Goal: Information Seeking & Learning: Learn about a topic

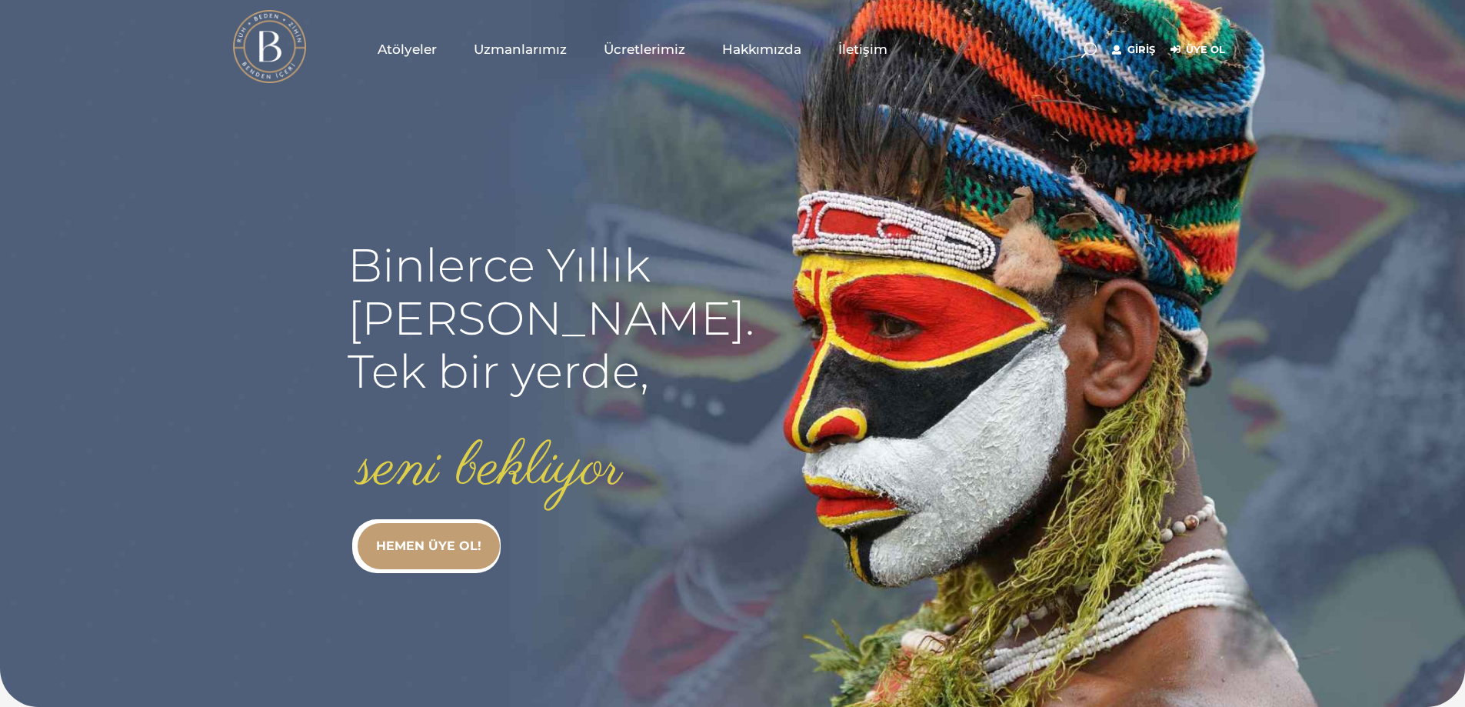
click at [635, 42] on span "Ücretlerimiz" at bounding box center [645, 50] width 82 height 18
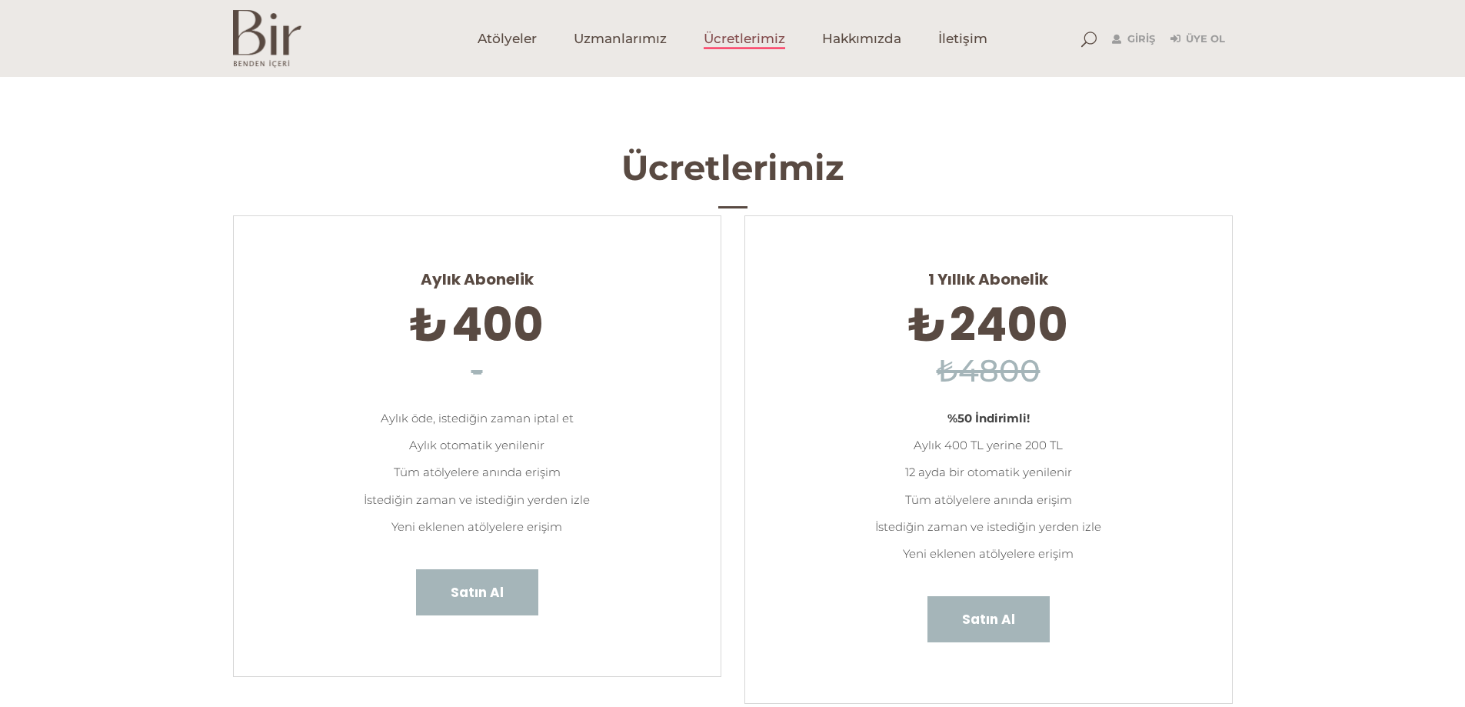
click at [249, 38] on img at bounding box center [267, 39] width 68 height 58
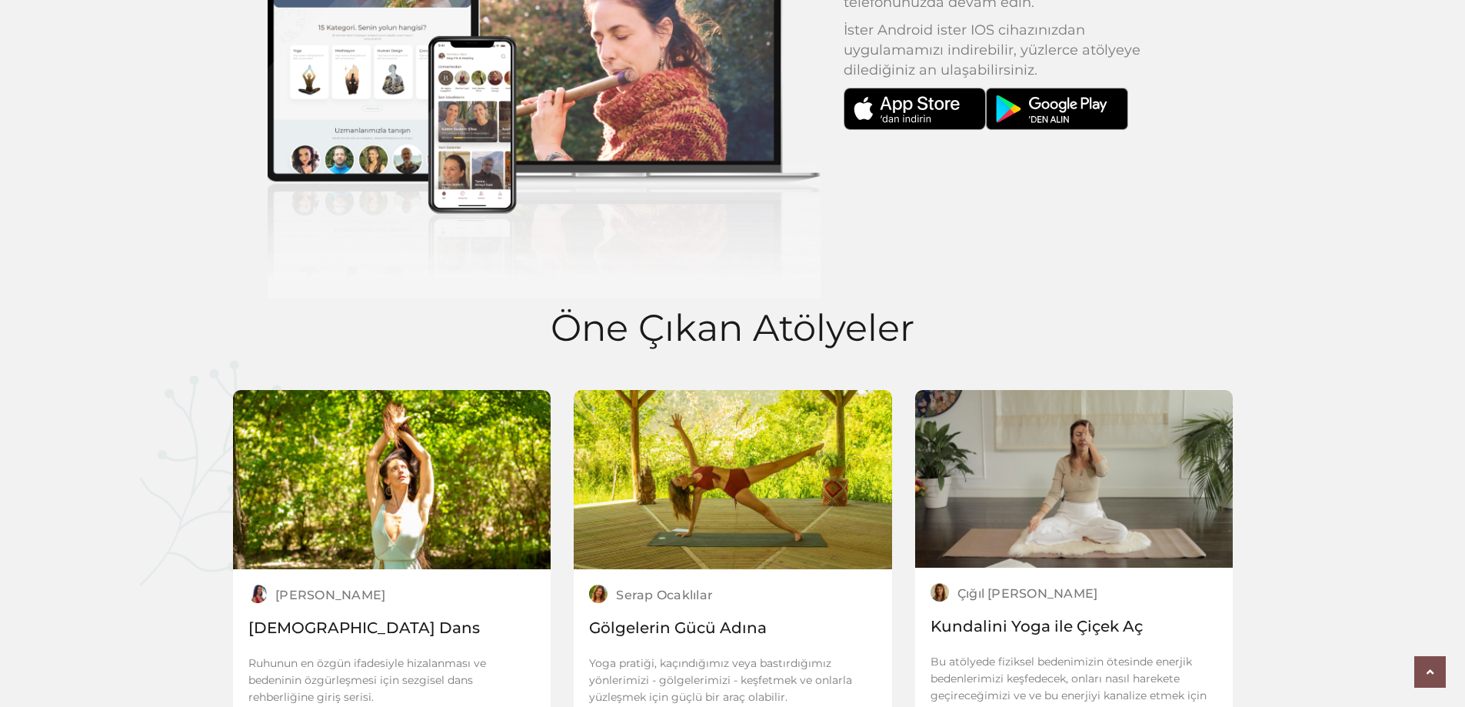
scroll to position [2051, 0]
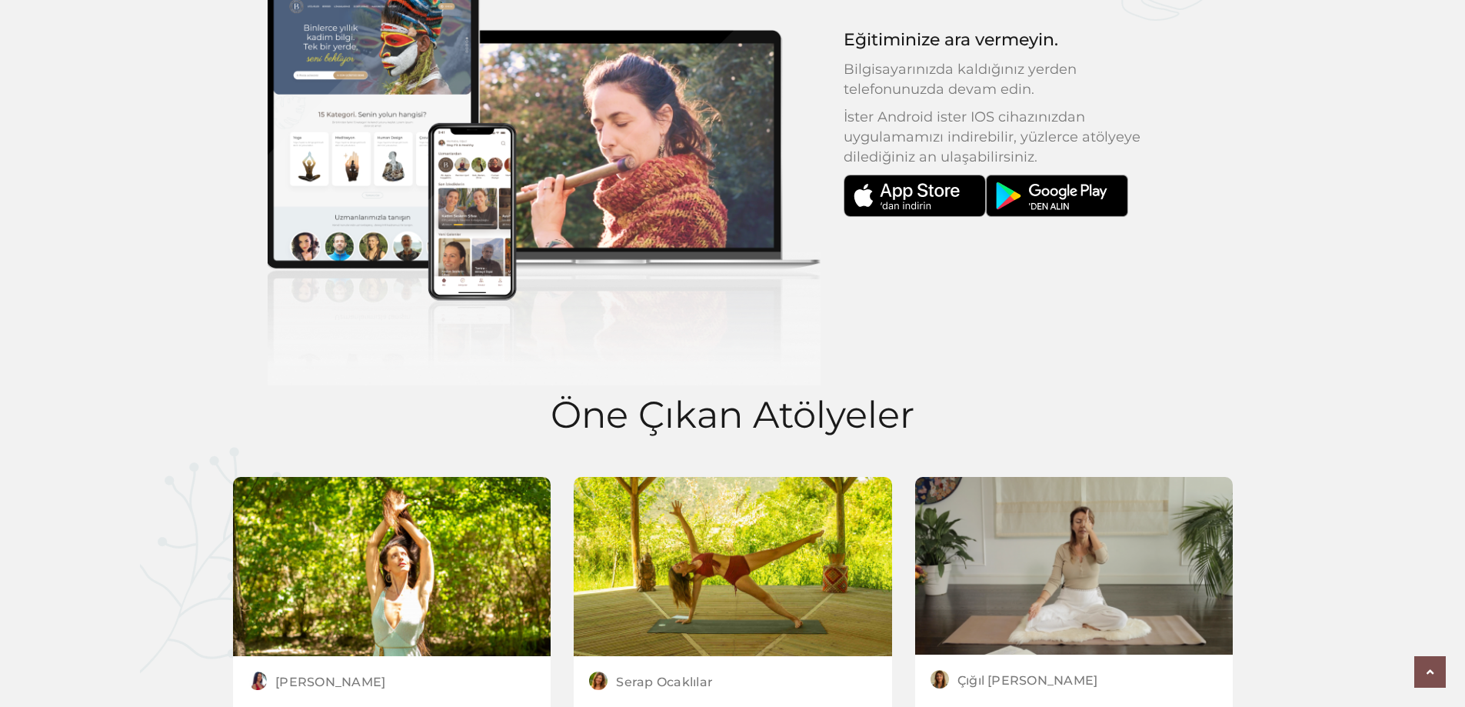
click at [1079, 200] on img at bounding box center [1057, 196] width 142 height 42
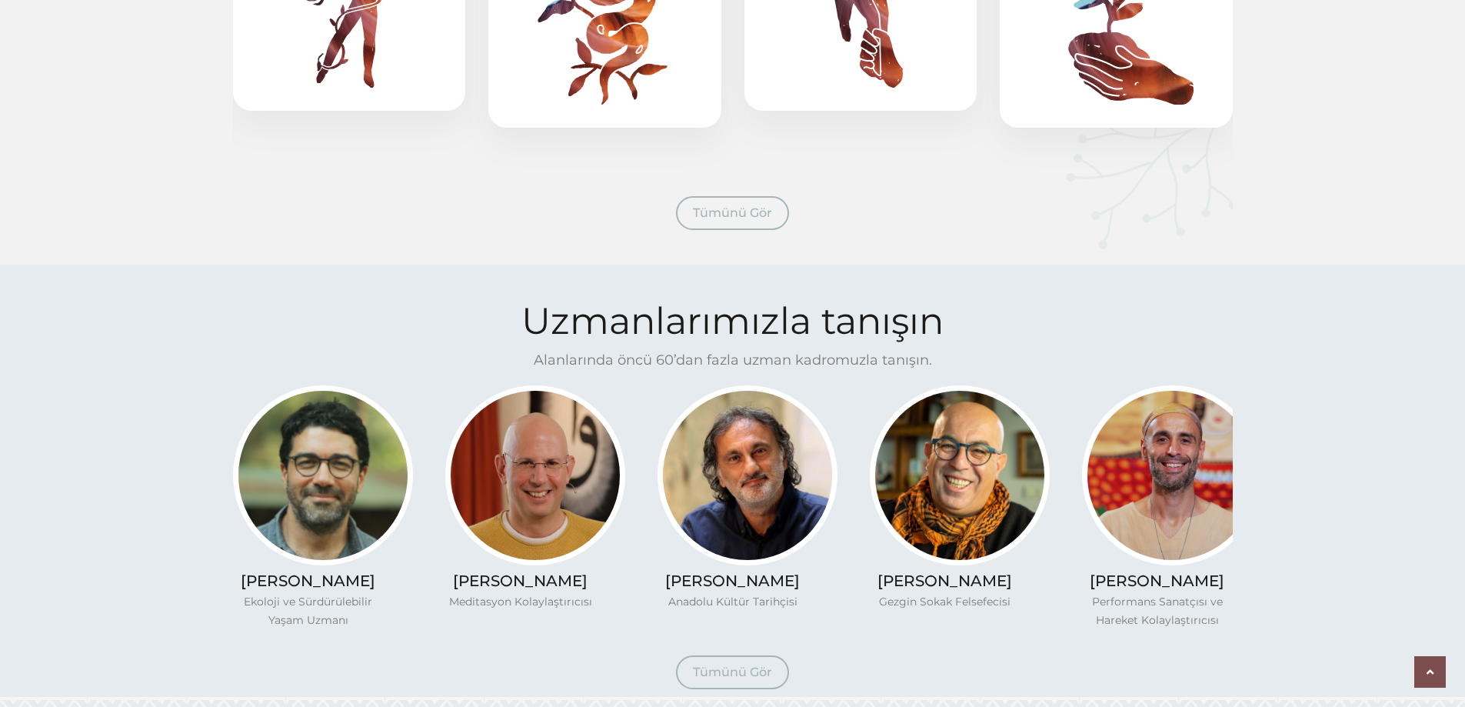
scroll to position [1282, 0]
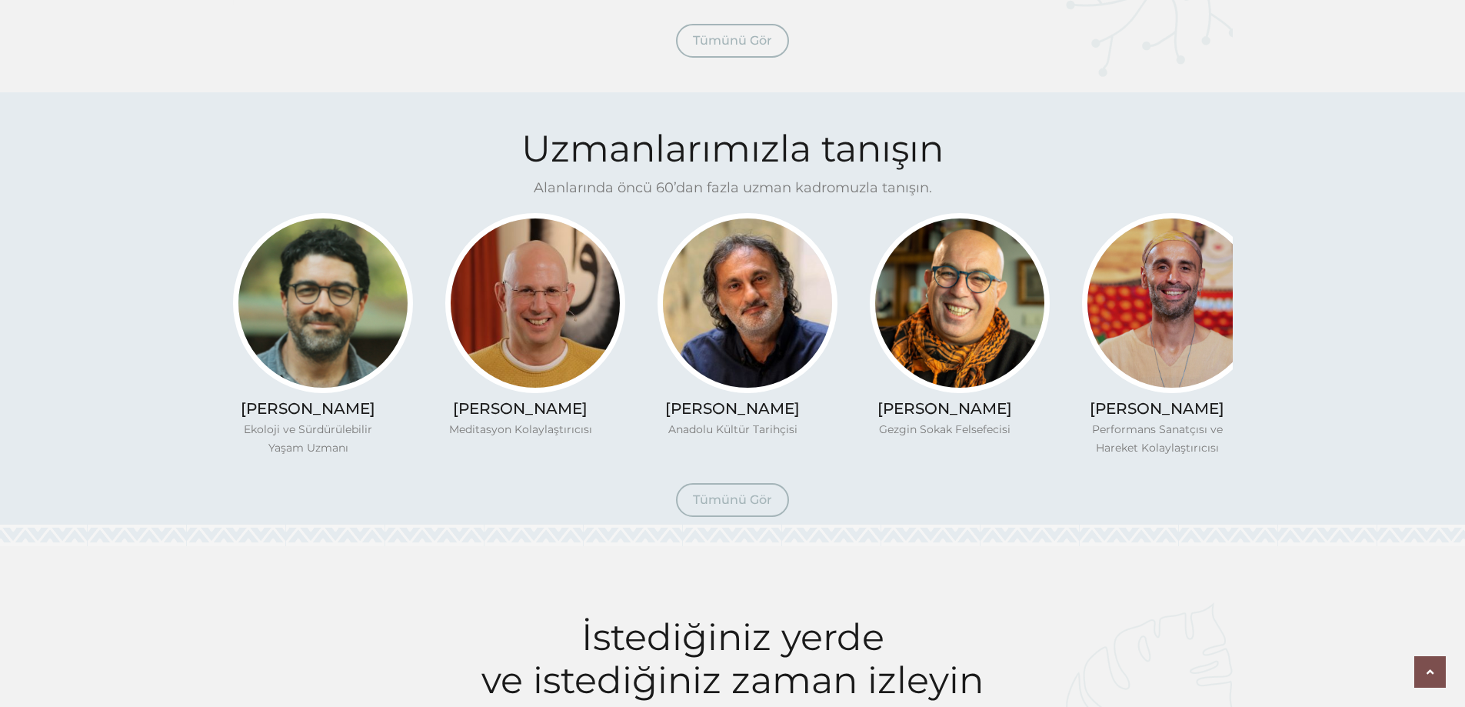
click at [729, 489] on link "Tümünü Gör" at bounding box center [732, 500] width 113 height 34
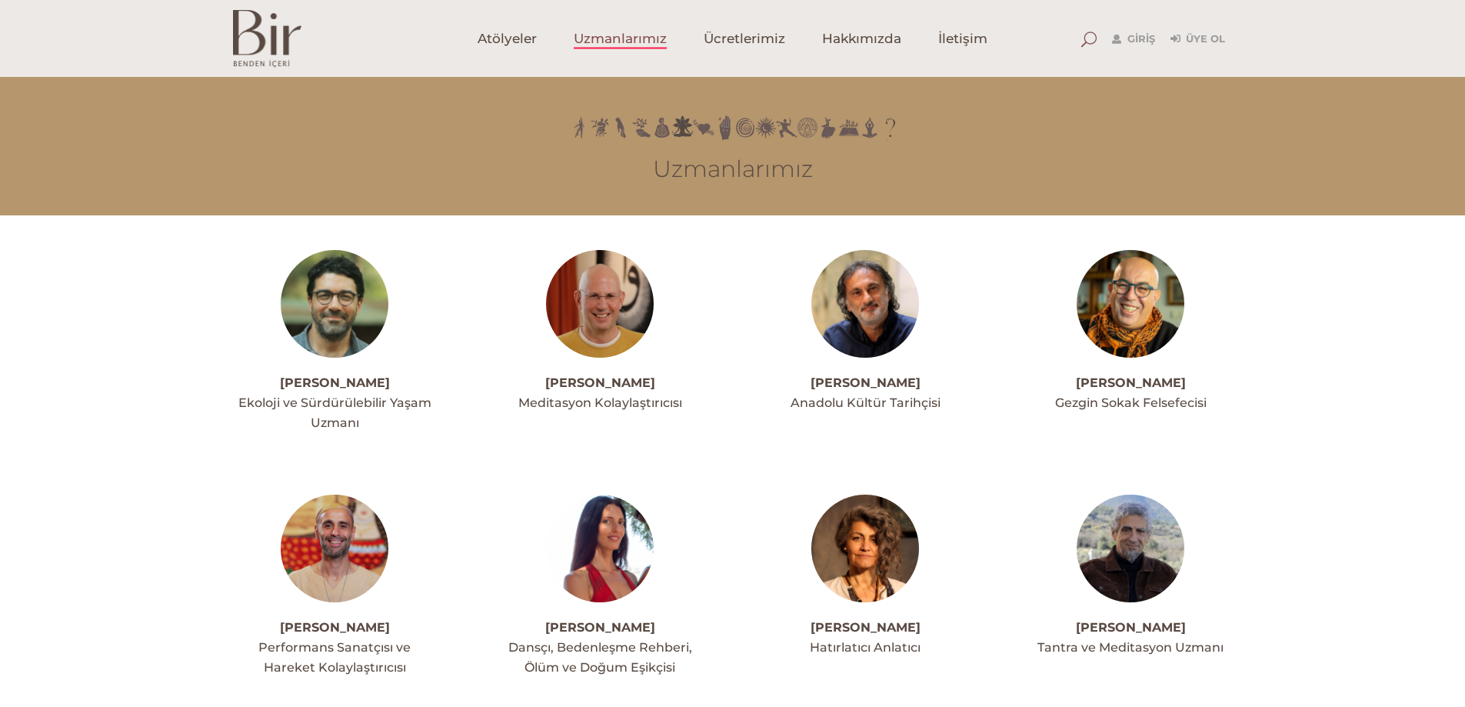
click at [1087, 41] on span at bounding box center [1089, 39] width 15 height 15
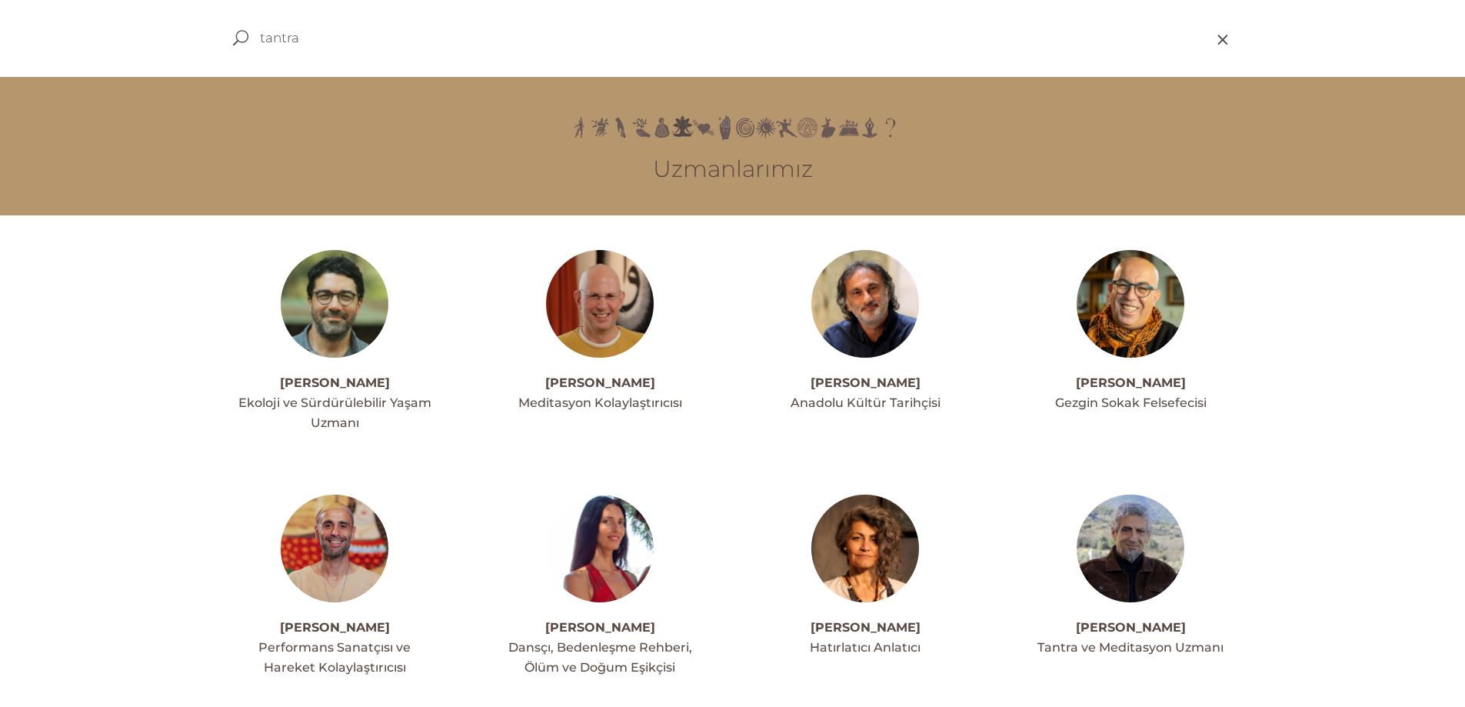
type input "tantra"
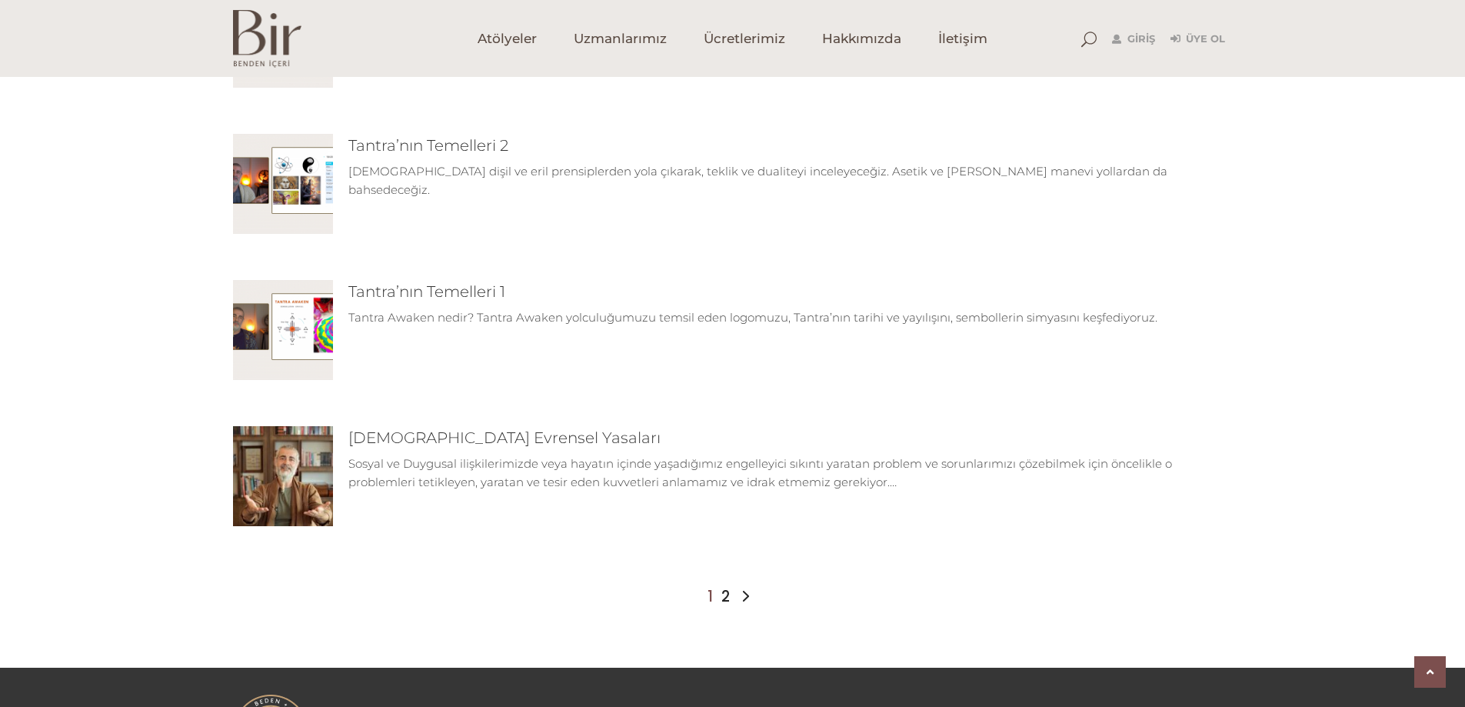
scroll to position [1258, 0]
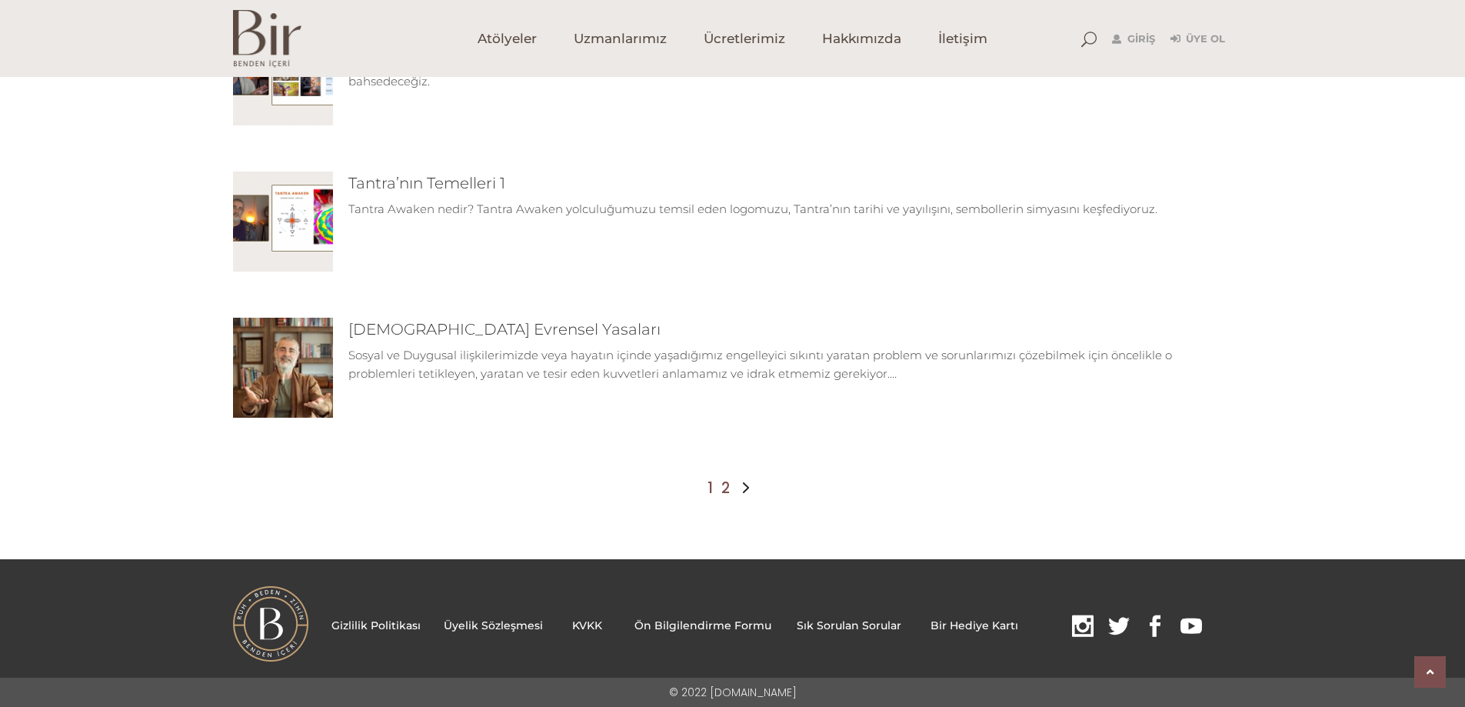
click at [726, 495] on link "2" at bounding box center [726, 488] width 8 height 18
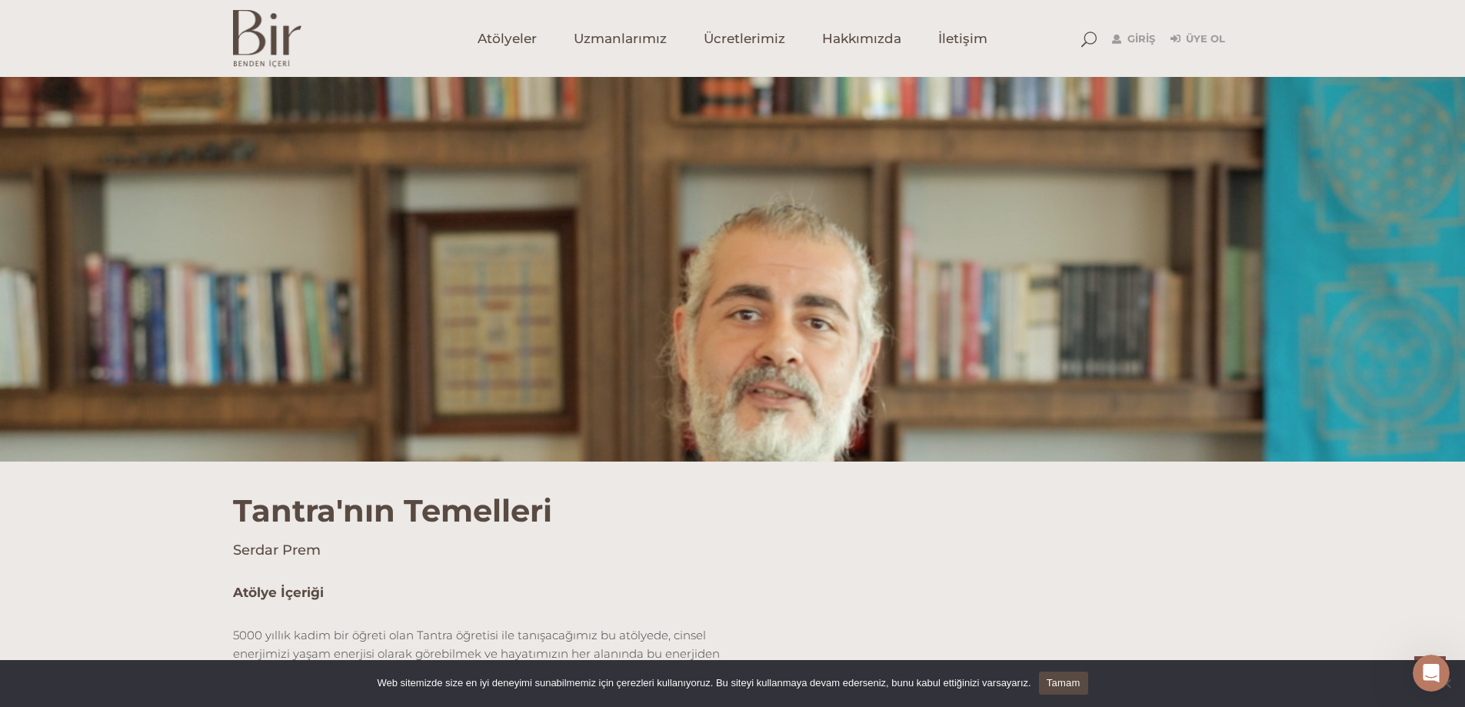
scroll to position [2671, 0]
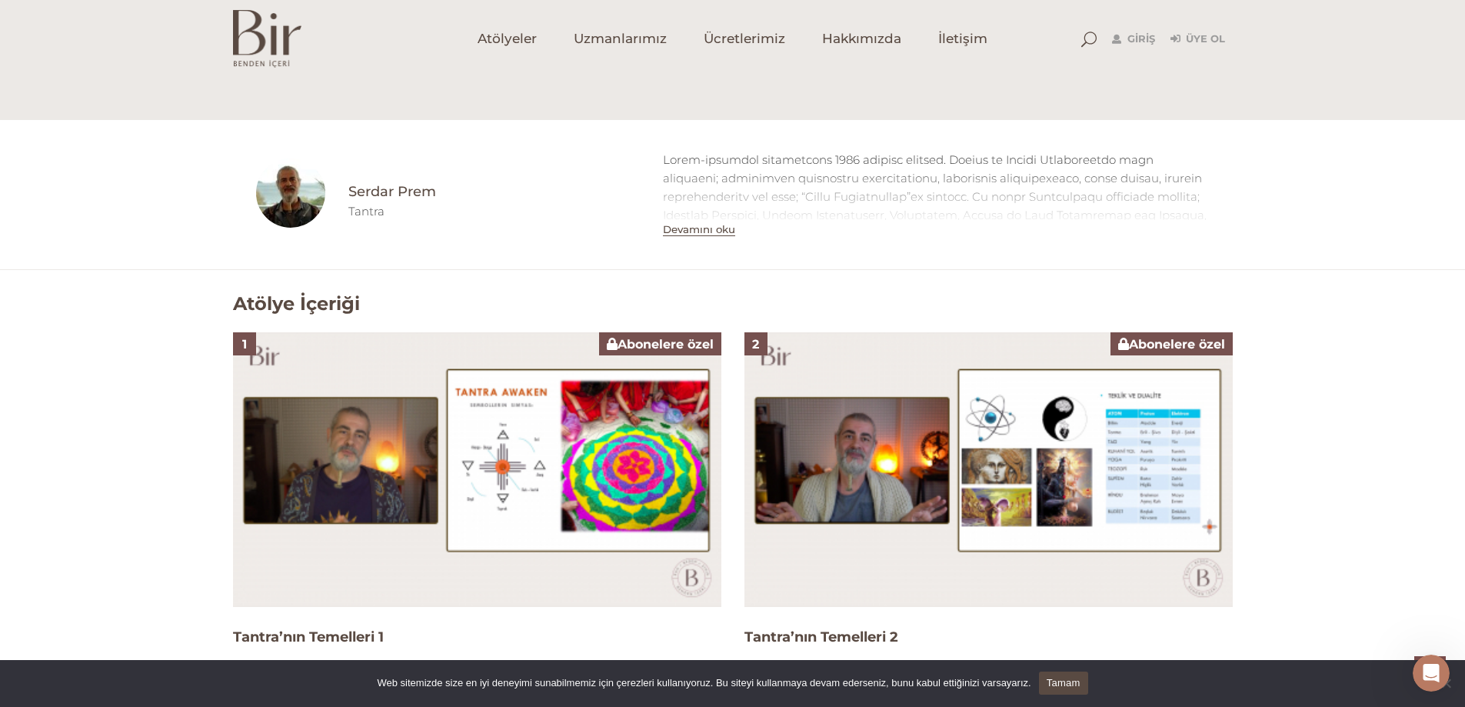
scroll to position [513, 0]
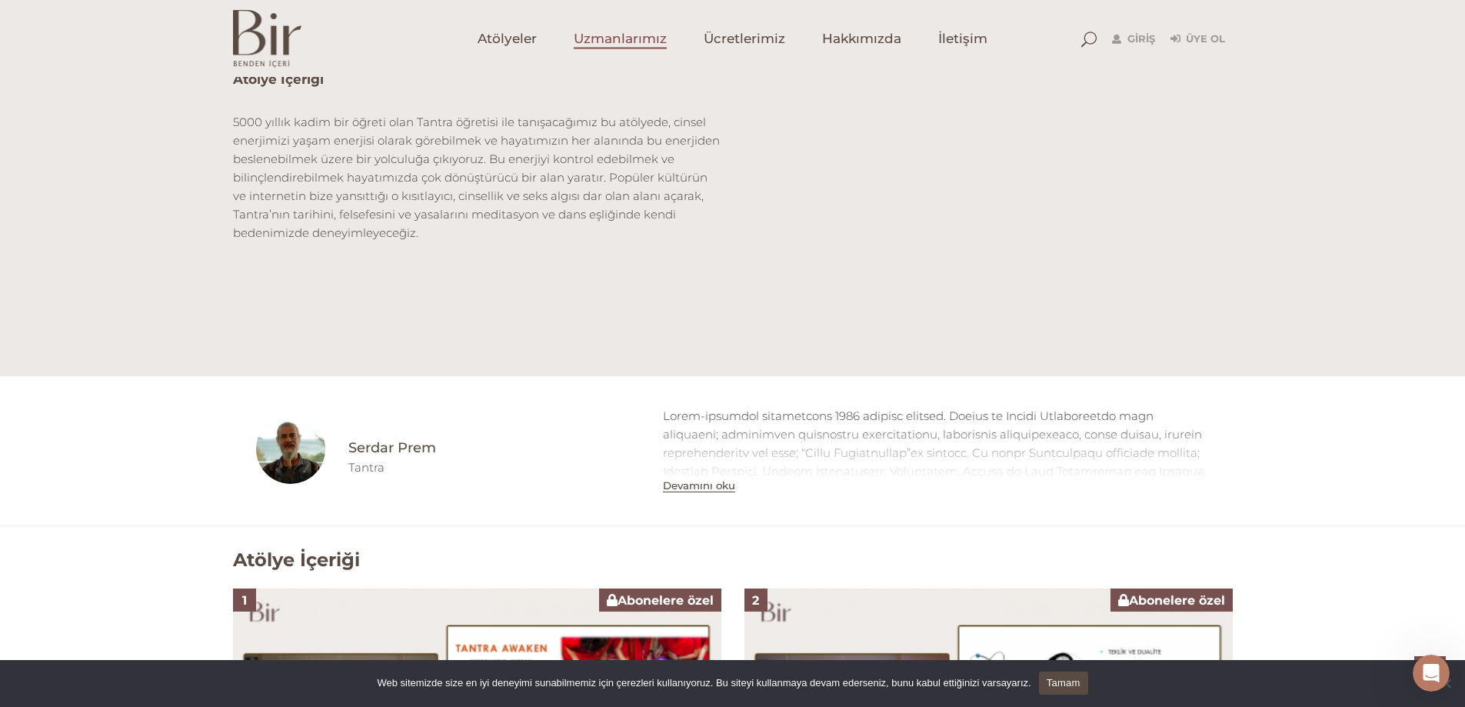
click at [606, 35] on span "Uzmanlarımız" at bounding box center [620, 39] width 93 height 18
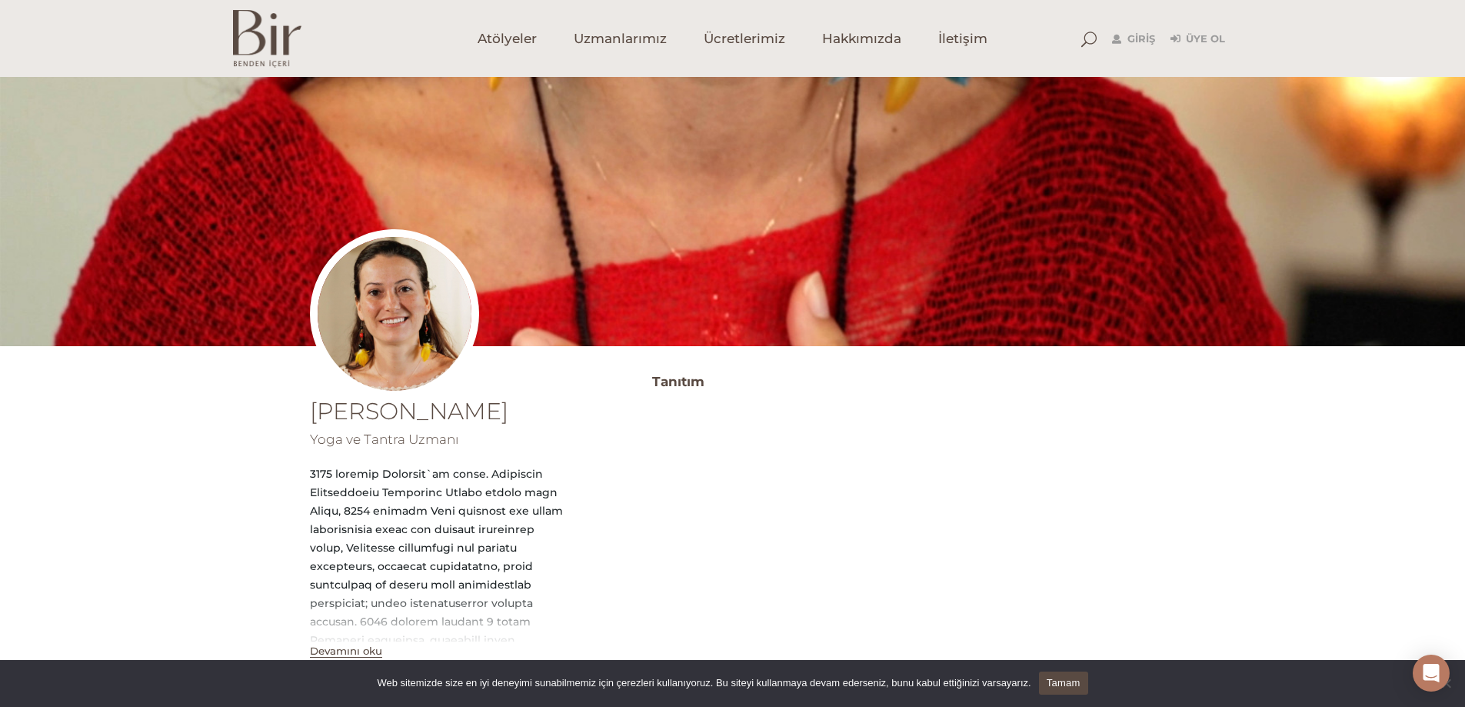
scroll to position [256, 0]
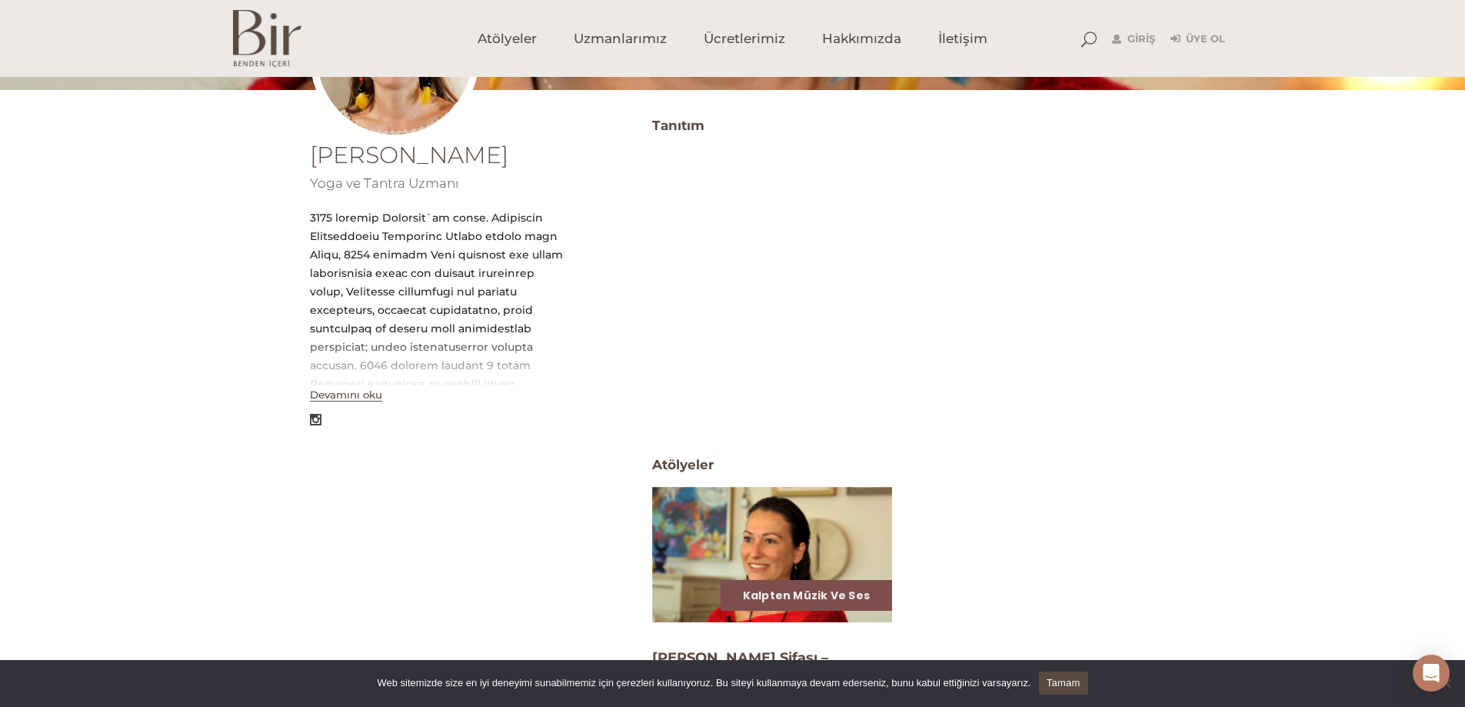
click at [361, 395] on button "Devamını oku" at bounding box center [346, 394] width 72 height 13
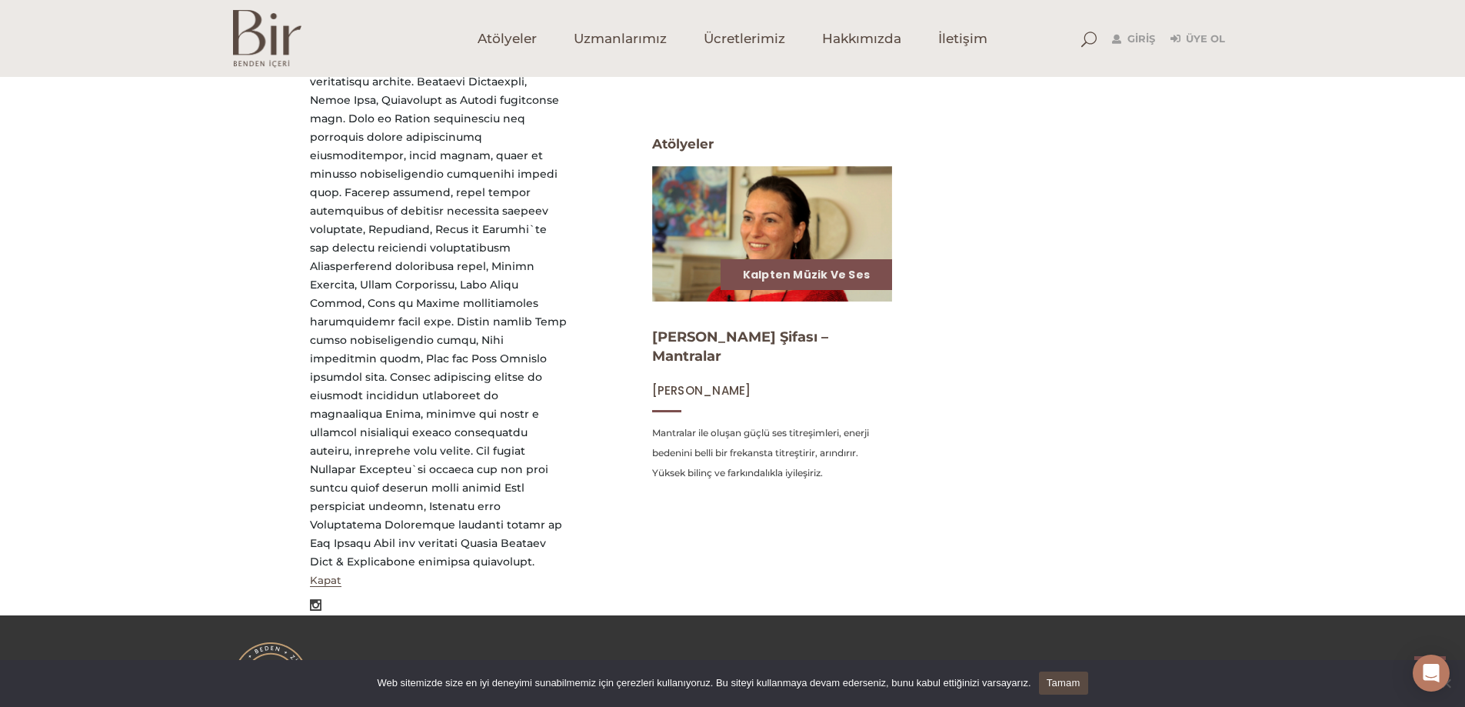
scroll to position [578, 0]
